Goal: Information Seeking & Learning: Learn about a topic

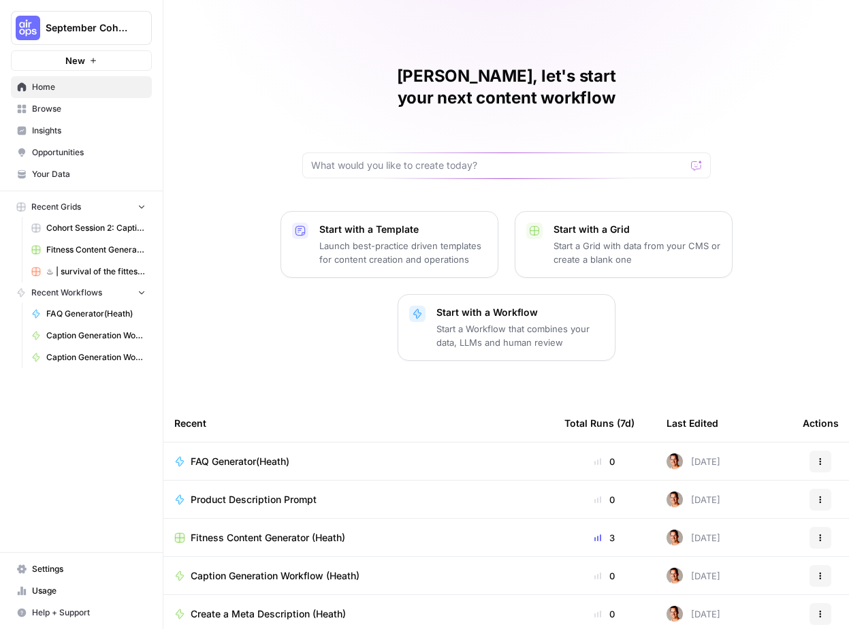
click at [76, 127] on span "Insights" at bounding box center [89, 131] width 114 height 12
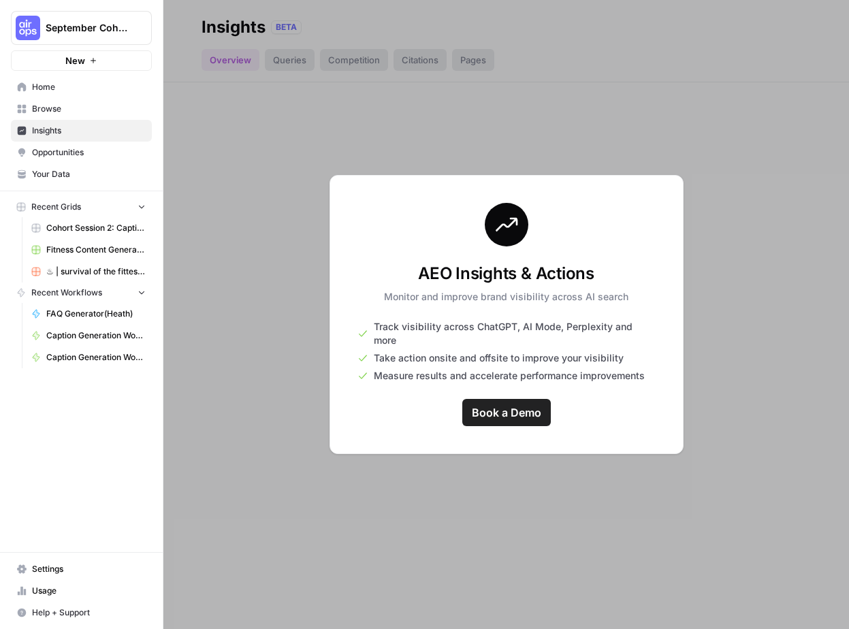
click at [89, 33] on span "September Cohort" at bounding box center [87, 28] width 82 height 14
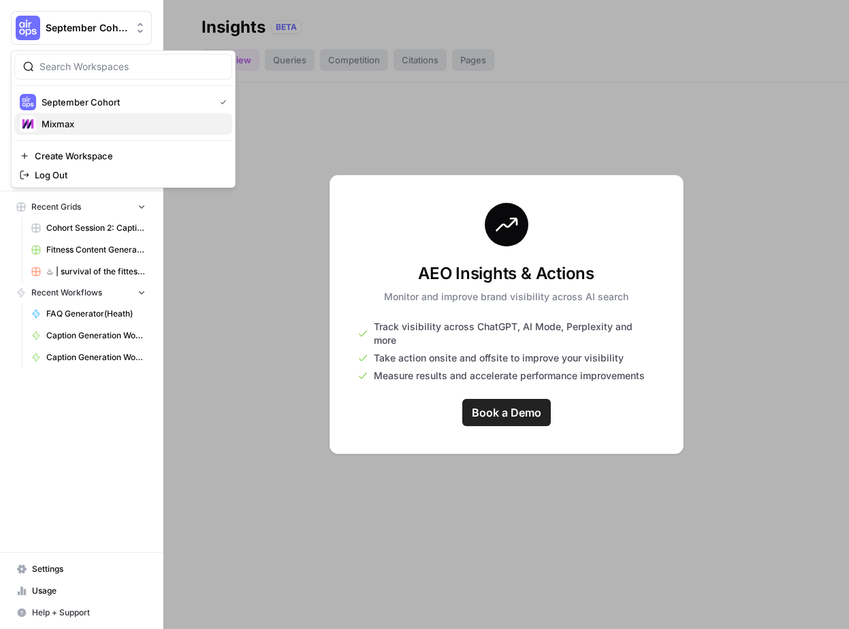
click at [72, 127] on span "Mixmax" at bounding box center [132, 124] width 180 height 14
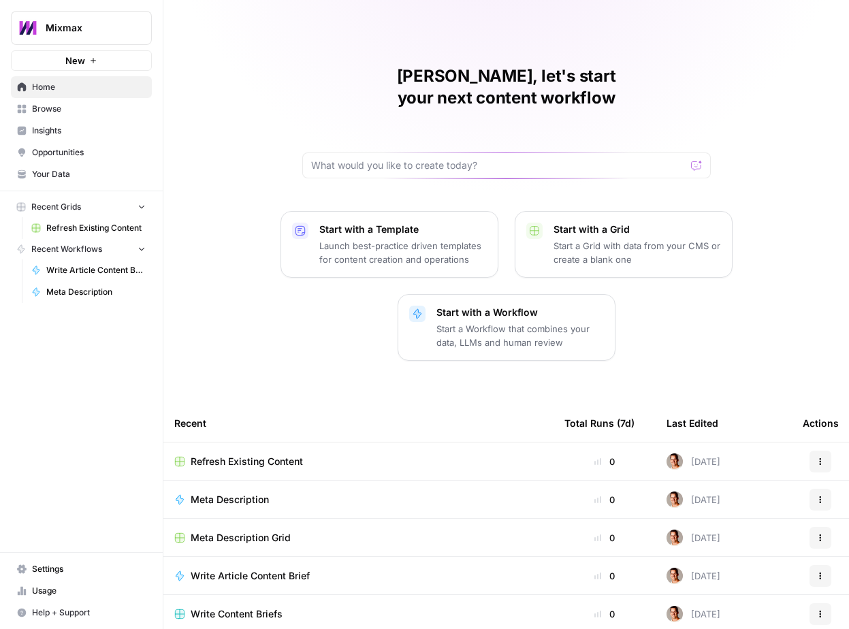
click at [71, 128] on span "Insights" at bounding box center [89, 131] width 114 height 12
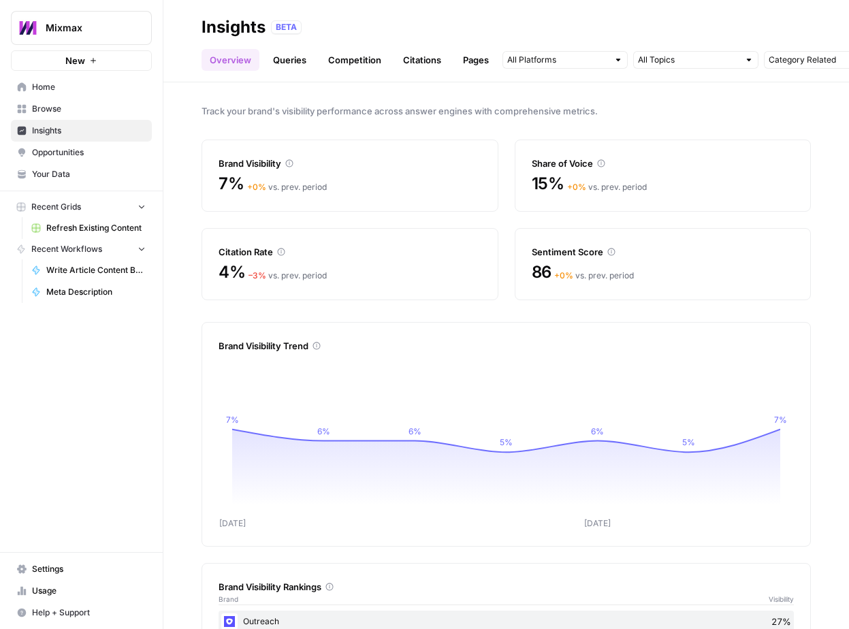
click at [285, 67] on link "Queries" at bounding box center [290, 60] width 50 height 22
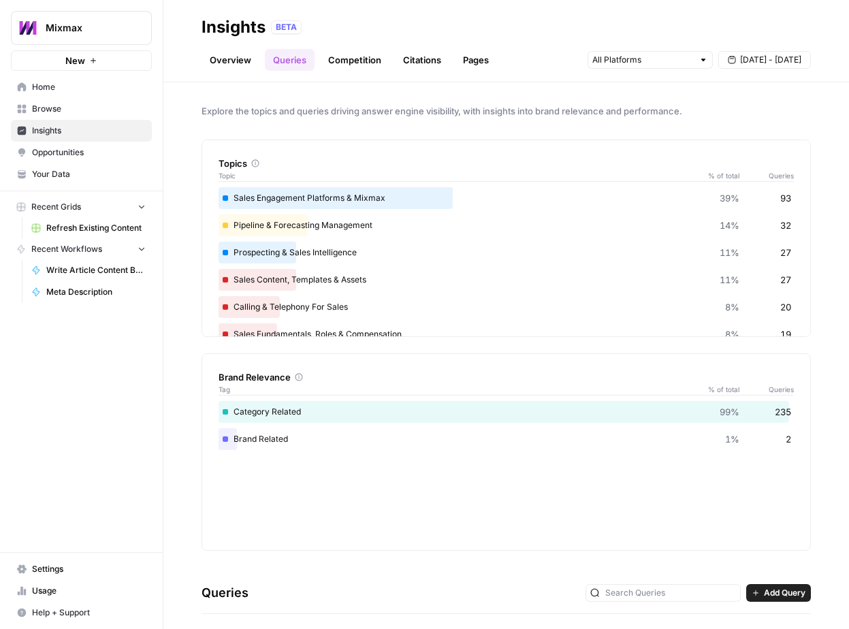
click at [373, 62] on link "Competition" at bounding box center [354, 60] width 69 height 22
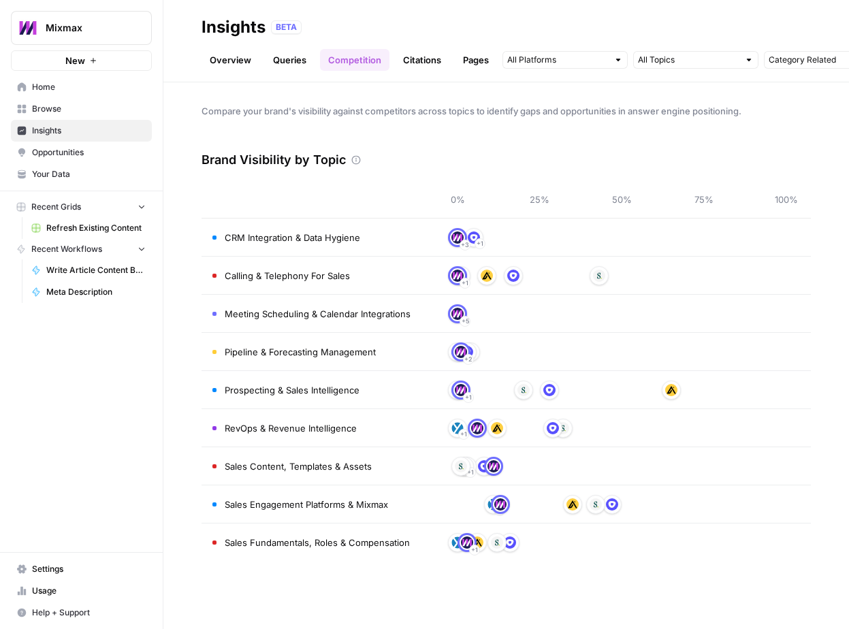
click at [406, 62] on link "Citations" at bounding box center [422, 60] width 54 height 22
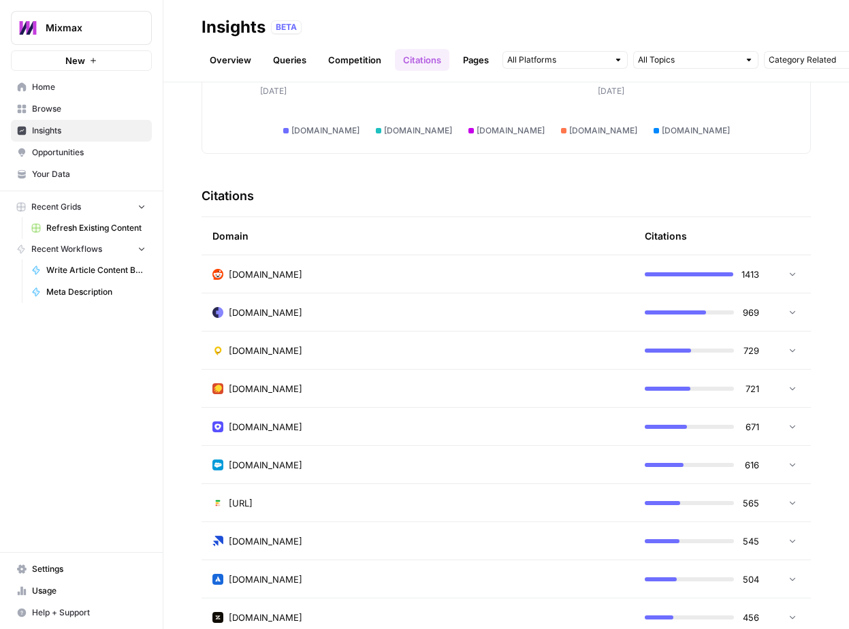
scroll to position [257, 0]
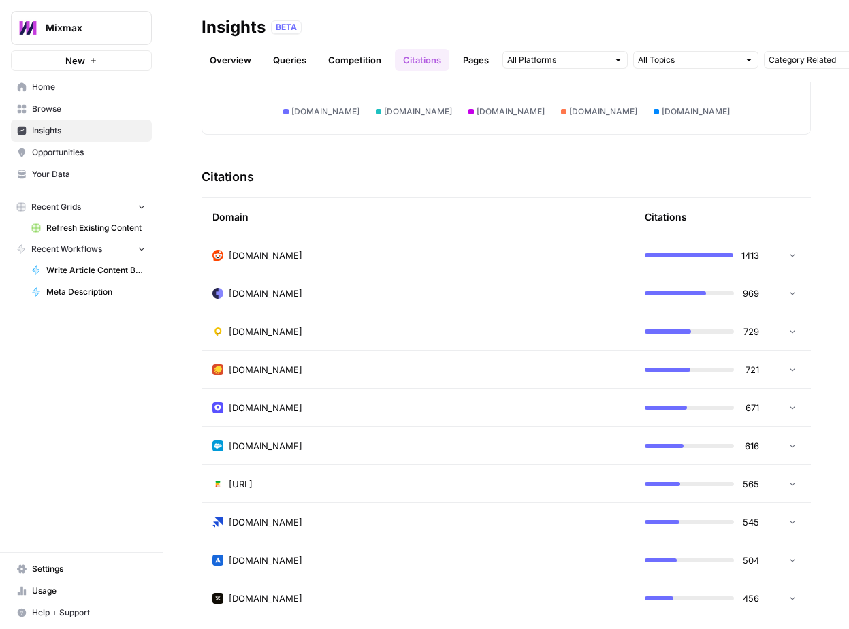
click at [305, 249] on div "reddit.com" at bounding box center [417, 256] width 411 height 14
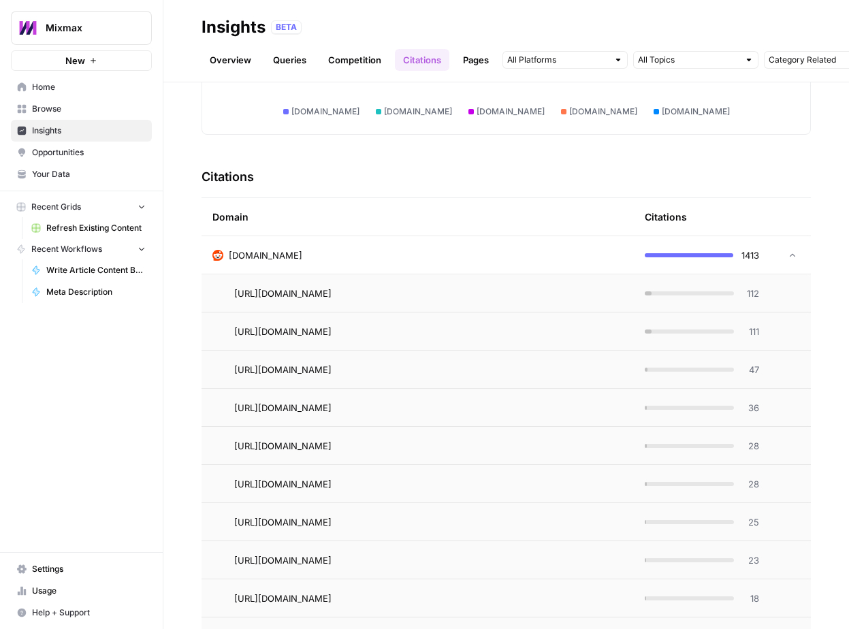
click at [301, 256] on div "reddit.com" at bounding box center [417, 256] width 411 height 14
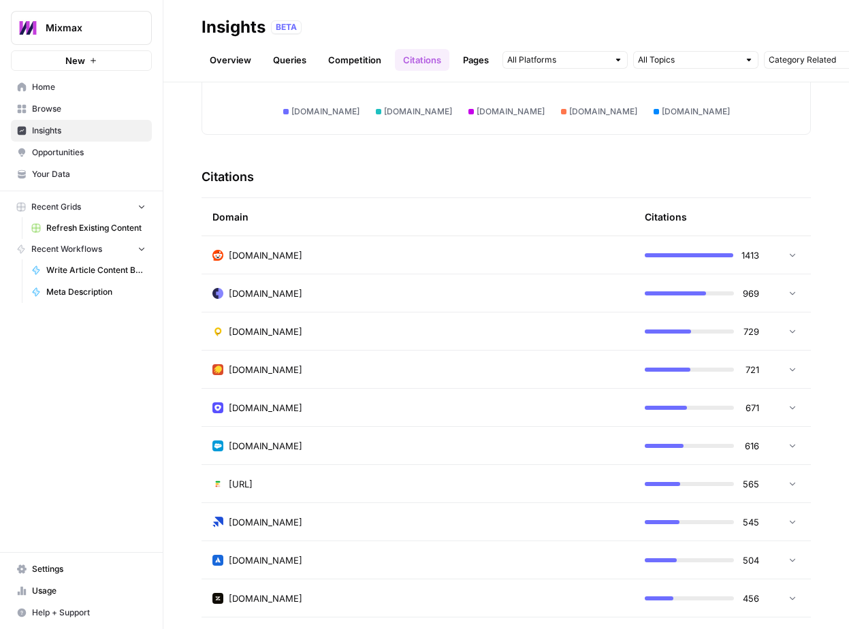
click at [304, 292] on div "cognism.com" at bounding box center [417, 294] width 411 height 14
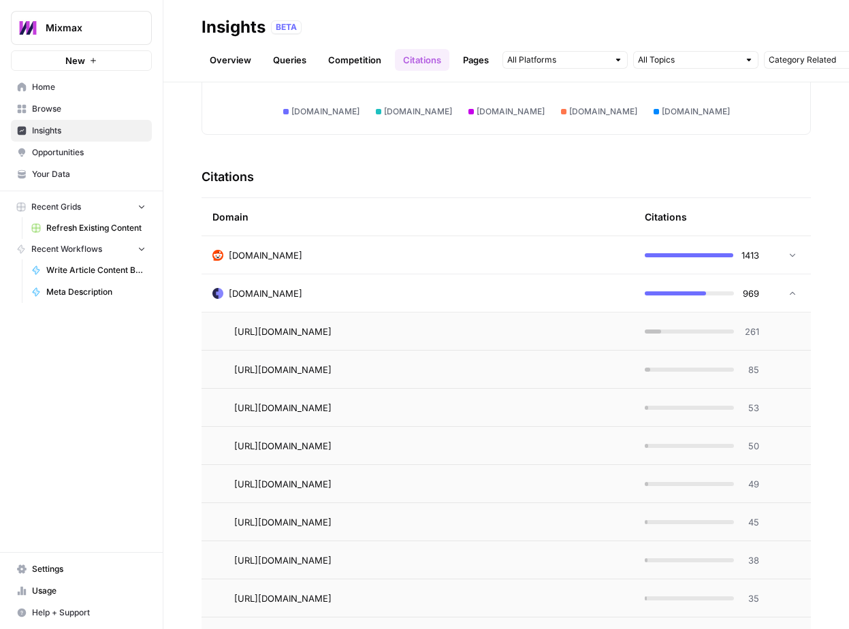
click at [304, 292] on div "cognism.com" at bounding box center [417, 294] width 411 height 14
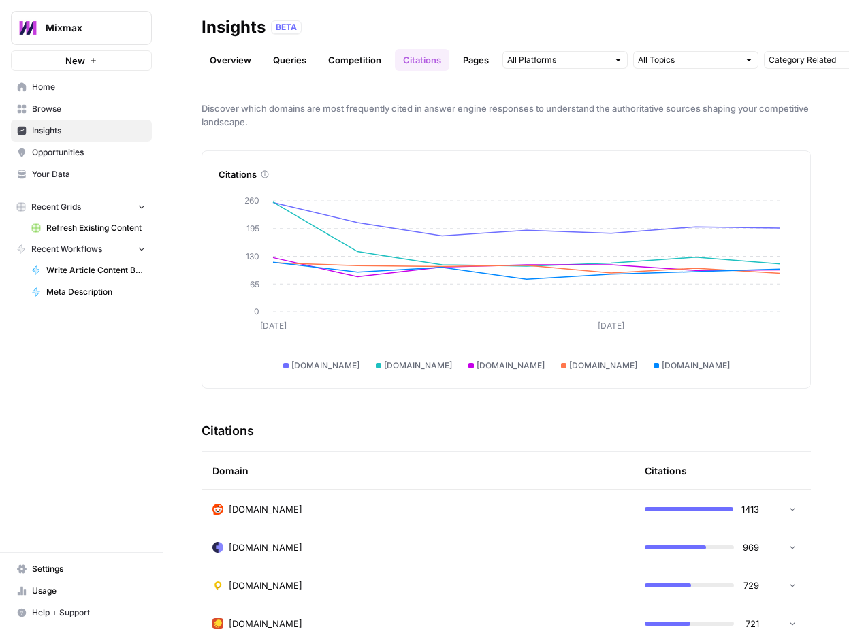
scroll to position [0, 0]
